Goal: Contribute content: Add original content to the website for others to see

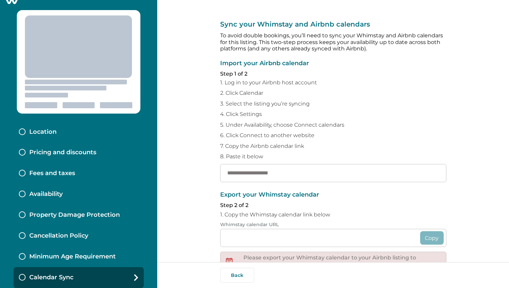
type input "**********"
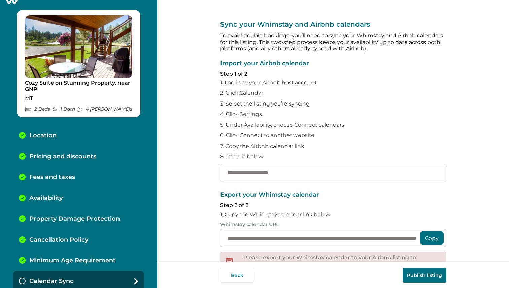
click at [242, 169] on input "text" at bounding box center [333, 173] width 226 height 18
paste input "**********"
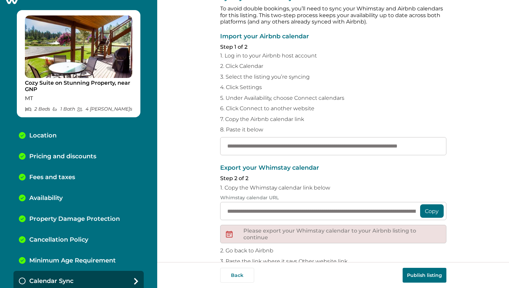
scroll to position [38, 0]
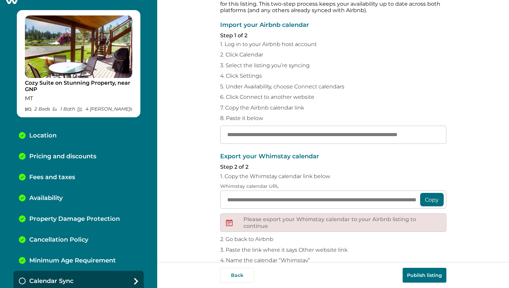
type input "**********"
click at [426, 198] on button "Copy" at bounding box center [432, 199] width 24 height 13
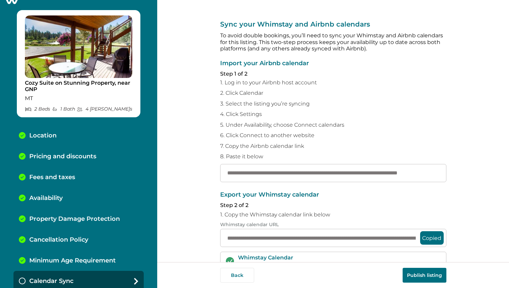
click at [418, 275] on button "Publish listing" at bounding box center [424, 275] width 44 height 15
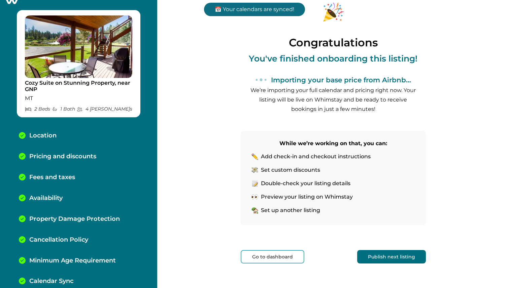
scroll to position [38, 0]
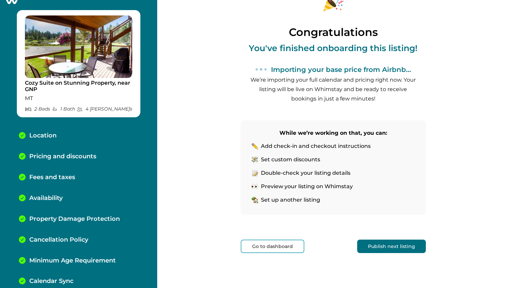
click at [397, 248] on button "Publish next listing" at bounding box center [391, 246] width 69 height 13
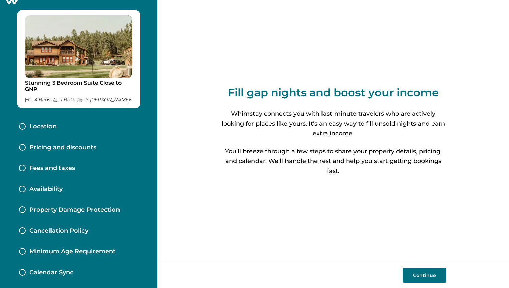
click at [428, 273] on button "Continue" at bounding box center [424, 275] width 44 height 15
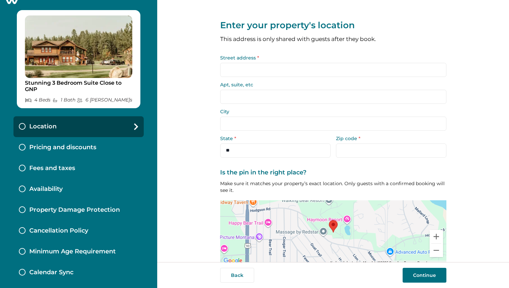
click at [263, 70] on input "Street address *" at bounding box center [333, 70] width 226 height 14
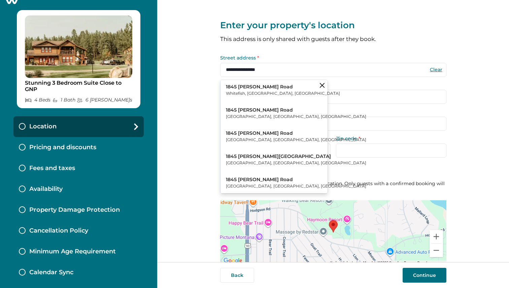
click at [249, 92] on p "Whitefish, MT, USA" at bounding box center [283, 93] width 114 height 7
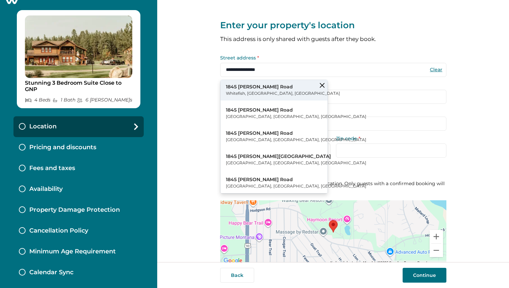
type input "**********"
type input "*********"
select select "**"
type input "*****"
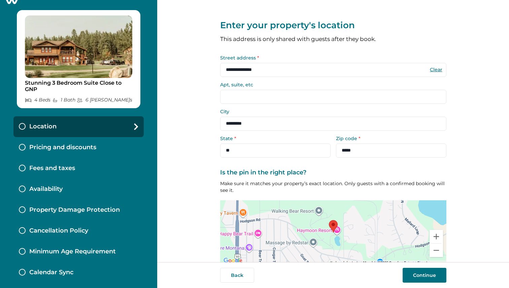
click at [248, 100] on input "Apt, suite, etc" at bounding box center [333, 97] width 226 height 14
click at [249, 99] on input "Apt, suite, etc" at bounding box center [333, 97] width 226 height 14
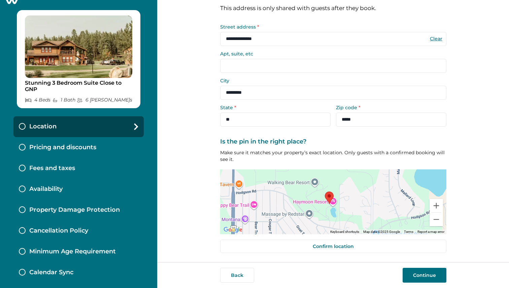
drag, startPoint x: 332, startPoint y: 194, endPoint x: 327, endPoint y: 197, distance: 5.6
click at [325, 192] on area at bounding box center [325, 192] width 0 height 0
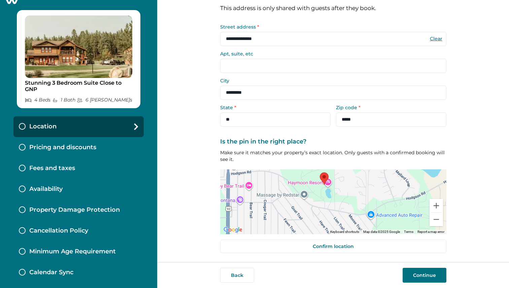
drag, startPoint x: 344, startPoint y: 209, endPoint x: 339, endPoint y: 189, distance: 20.7
click at [339, 189] on div at bounding box center [333, 202] width 226 height 65
click at [324, 208] on div at bounding box center [333, 202] width 226 height 65
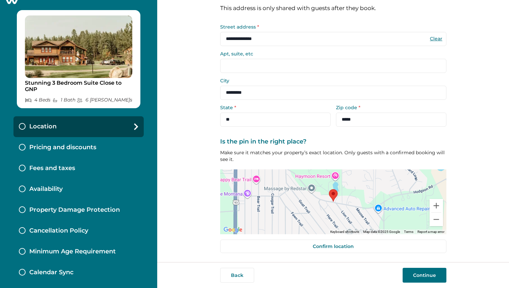
click at [333, 201] on img at bounding box center [333, 195] width 9 height 12
click at [332, 201] on img at bounding box center [333, 195] width 9 height 12
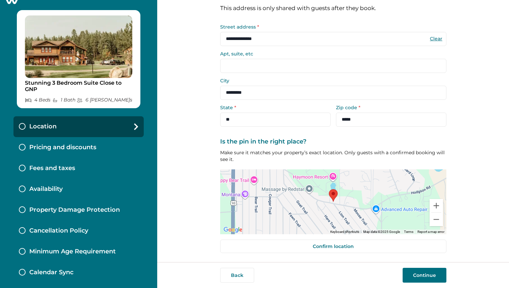
click at [412, 273] on button "Continue" at bounding box center [424, 275] width 44 height 15
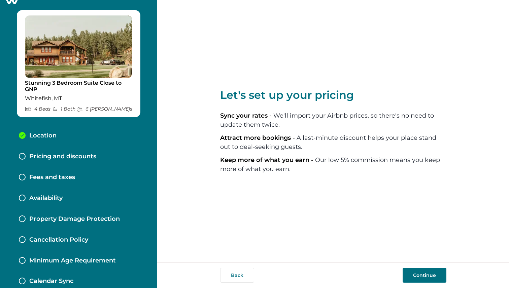
click at [417, 278] on button "Continue" at bounding box center [424, 275] width 44 height 15
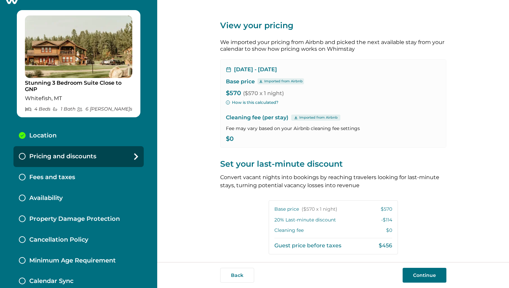
click at [420, 273] on button "Continue" at bounding box center [424, 275] width 44 height 15
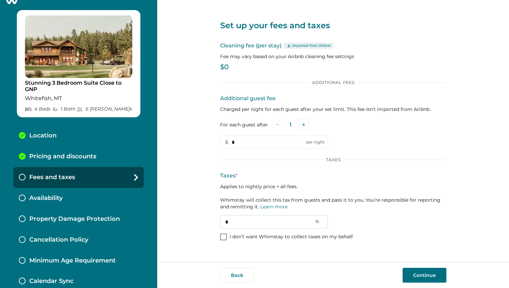
click at [241, 221] on input "*" at bounding box center [274, 221] width 108 height 13
type input "*"
click at [370, 208] on p "Applies to nightly price + all fees. Whimstay will collect this tax from guests…" at bounding box center [333, 196] width 226 height 27
click at [413, 277] on button "Continue" at bounding box center [424, 275] width 44 height 15
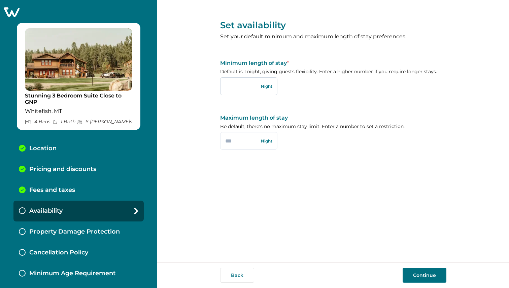
click at [246, 86] on input "text" at bounding box center [248, 85] width 57 height 17
type input "*"
click at [417, 272] on button "Continue" at bounding box center [424, 275] width 44 height 15
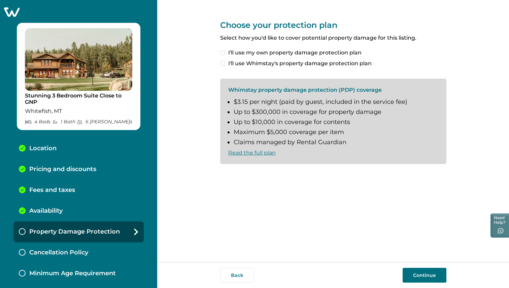
click at [223, 64] on span at bounding box center [222, 63] width 5 height 5
click at [224, 175] on span at bounding box center [222, 175] width 5 height 5
click at [425, 277] on button "Continue" at bounding box center [424, 275] width 44 height 15
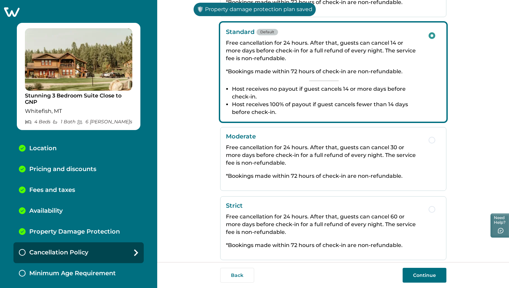
scroll to position [106, 0]
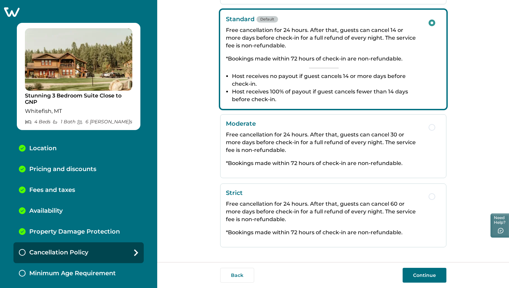
click at [329, 155] on div "Moderate Free cancellation for 24 hours. After that, guests can cancel 30 or mo…" at bounding box center [324, 146] width 196 height 52
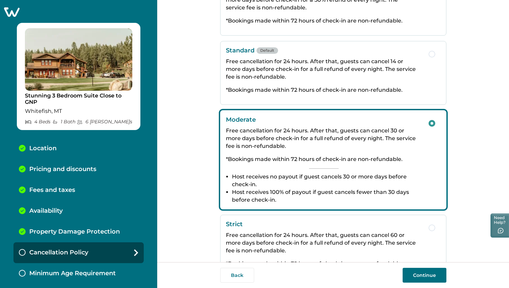
scroll to position [59, 0]
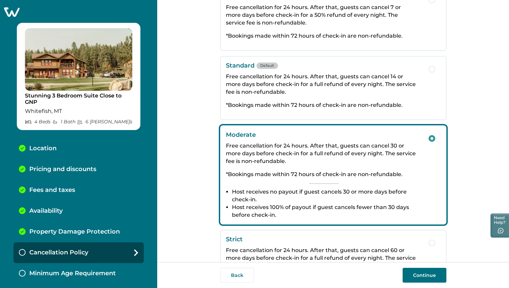
click at [326, 94] on p "Free cancellation for 24 hours. After that, guests can cancel 14 or more days b…" at bounding box center [324, 84] width 196 height 23
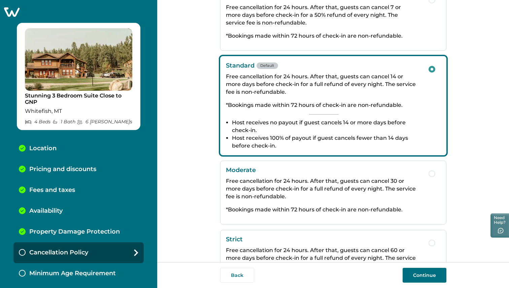
click at [426, 280] on button "Continue" at bounding box center [424, 275] width 44 height 15
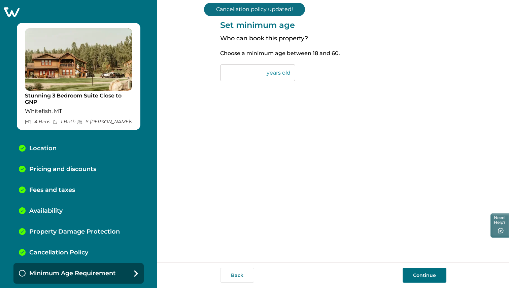
click at [425, 284] on div "Back Continue" at bounding box center [333, 275] width 352 height 26
click at [420, 275] on button "Continue" at bounding box center [424, 275] width 44 height 15
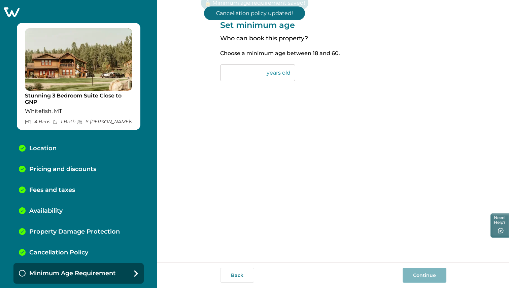
scroll to position [16, 0]
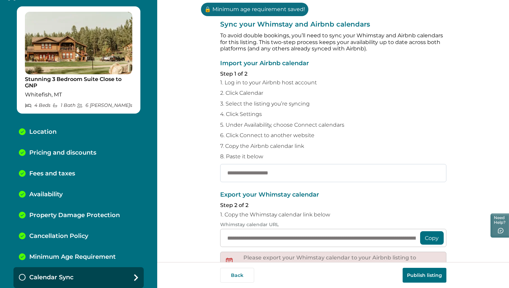
click at [249, 174] on input "text" at bounding box center [333, 173] width 226 height 18
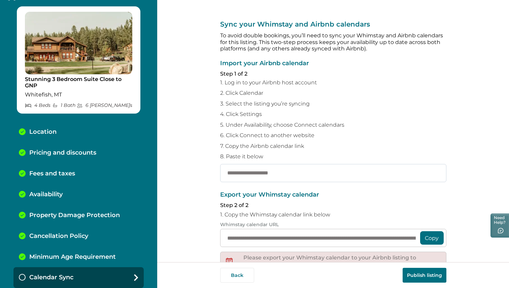
paste input "**********"
type input "**********"
click at [433, 238] on button "Copy" at bounding box center [432, 237] width 24 height 13
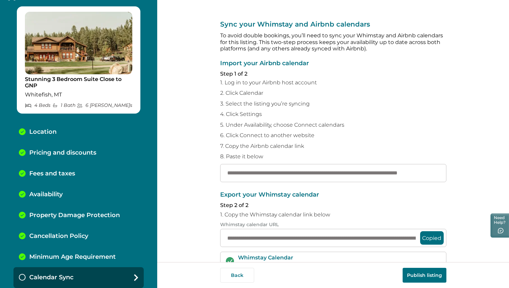
click at [433, 238] on button "Copied" at bounding box center [432, 237] width 24 height 13
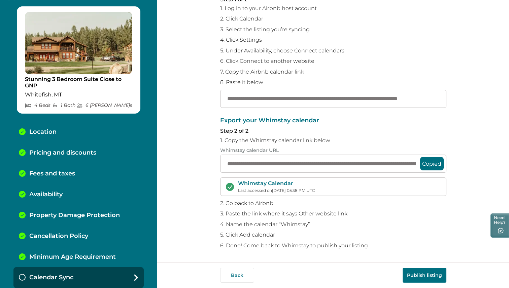
click at [419, 276] on button "Publish listing" at bounding box center [424, 275] width 44 height 15
